Goal: Task Accomplishment & Management: Use online tool/utility

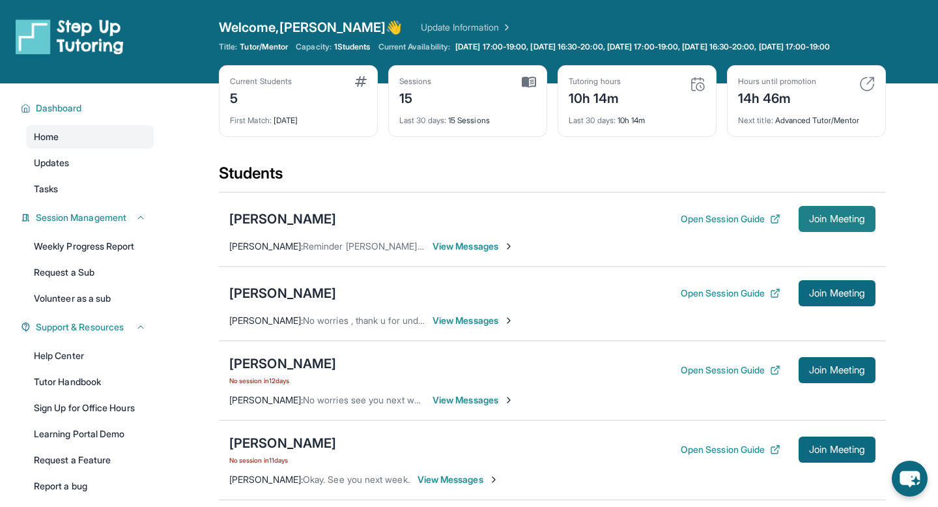
click at [843, 223] on span "Join Meeting" at bounding box center [837, 219] width 56 height 8
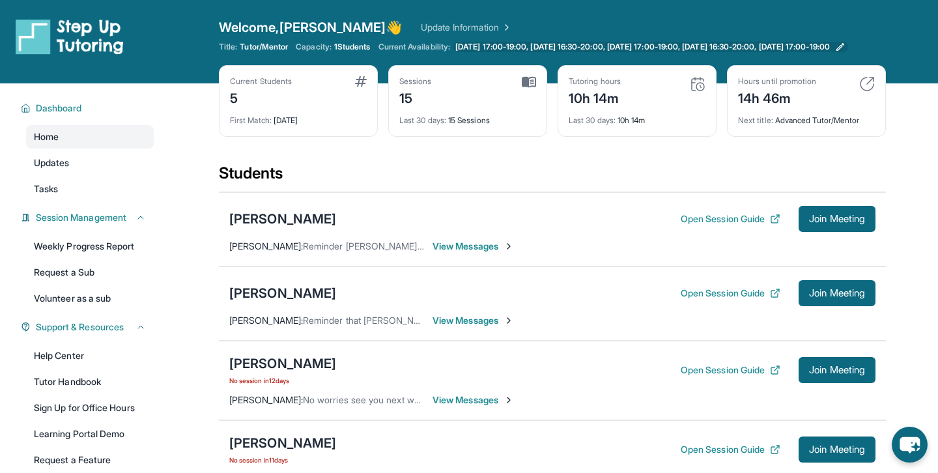
click at [537, 48] on span "[DATE] 17:00-19:00, [DATE] 16:30-20:00, [DATE] 17:00-19:00, [DATE] 16:30-20:00,…" at bounding box center [642, 47] width 374 height 10
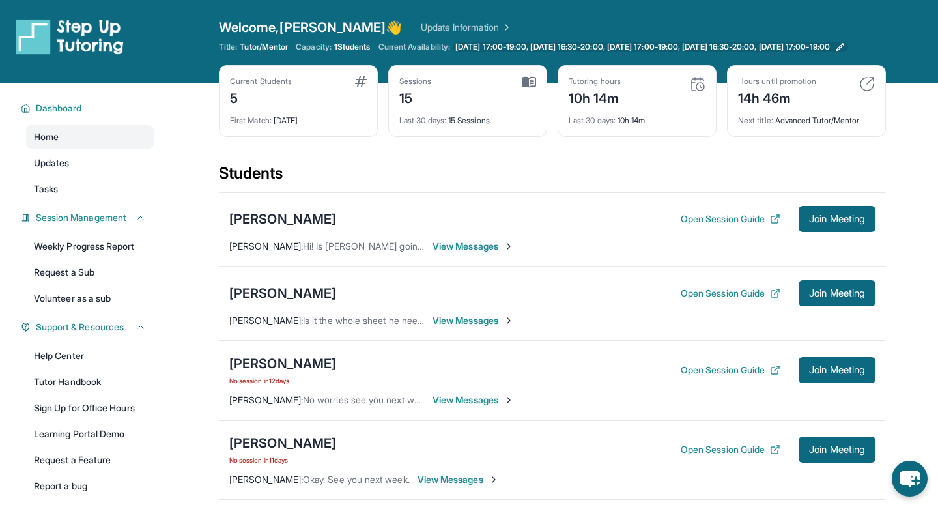
click at [501, 47] on span "[DATE] 17:00-19:00, [DATE] 16:30-20:00, [DATE] 17:00-19:00, [DATE] 16:30-20:00,…" at bounding box center [642, 47] width 374 height 10
